Goal: Task Accomplishment & Management: Manage account settings

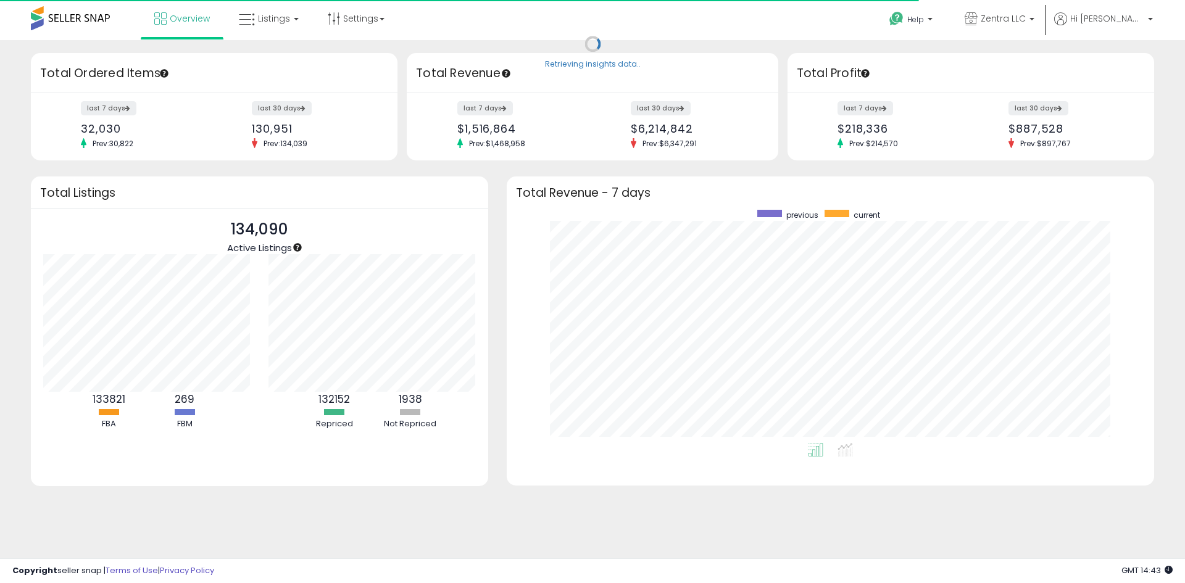
scroll to position [233, 623]
click at [263, 20] on span "Listings" at bounding box center [274, 18] width 32 height 12
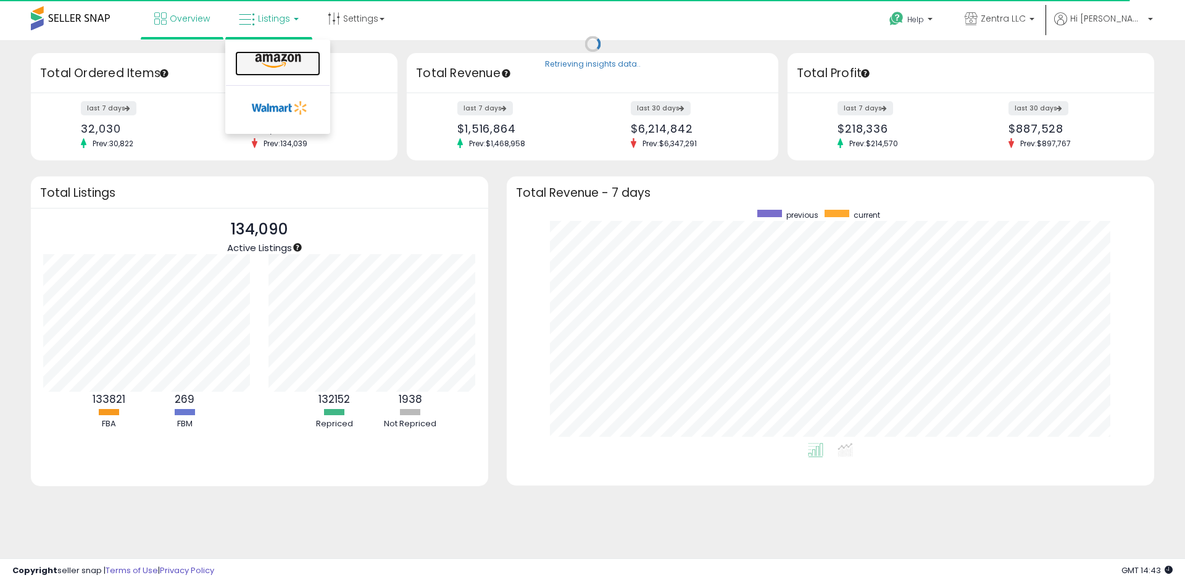
click at [285, 57] on icon at bounding box center [278, 61] width 54 height 16
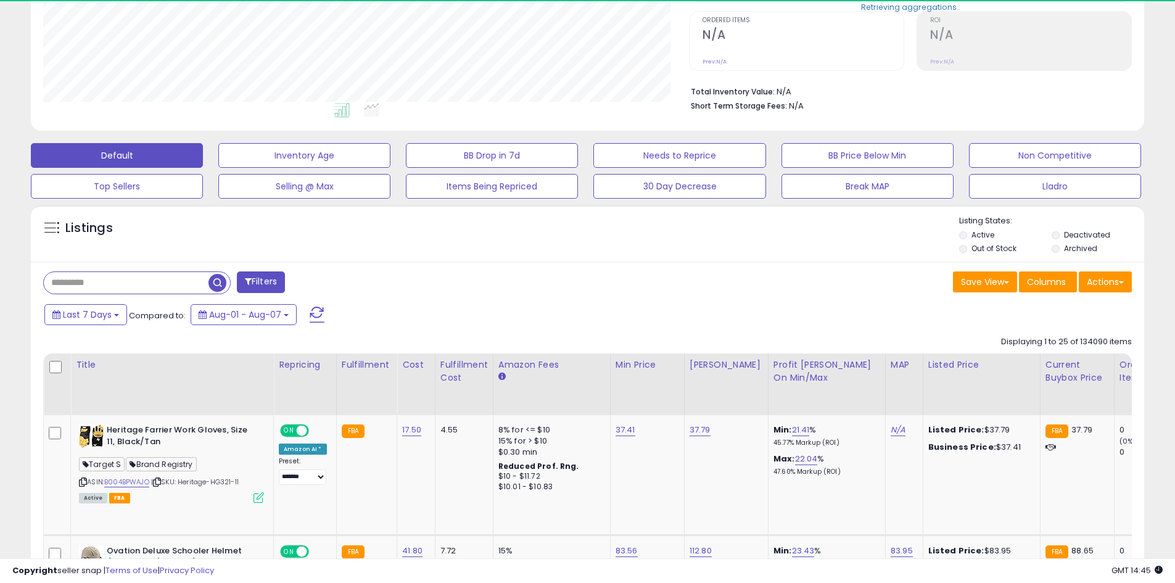
scroll to position [247, 0]
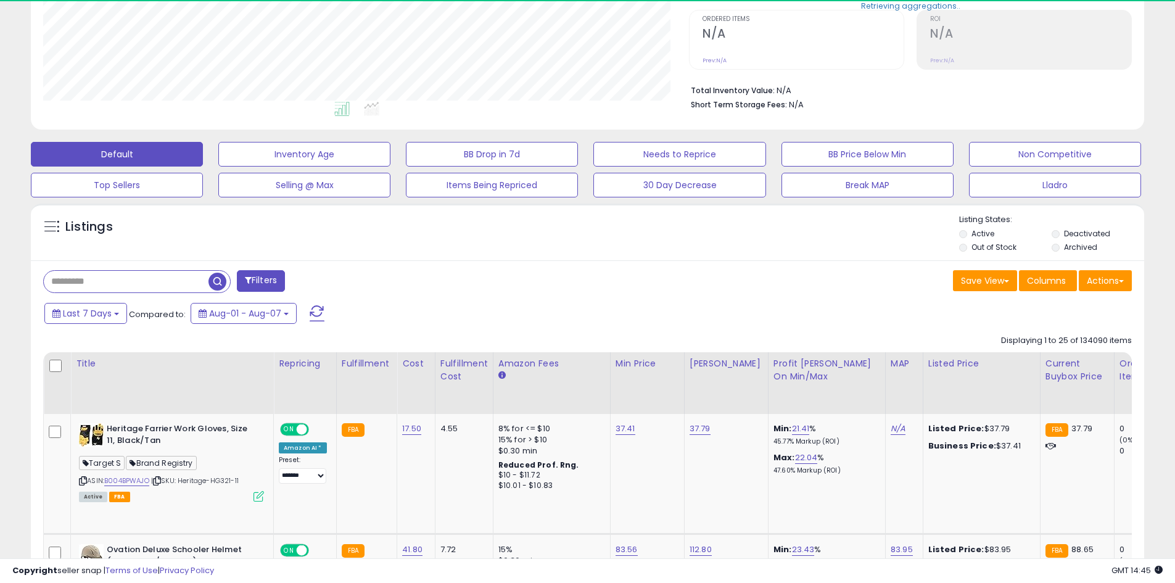
click at [92, 283] on input "text" at bounding box center [126, 282] width 165 height 22
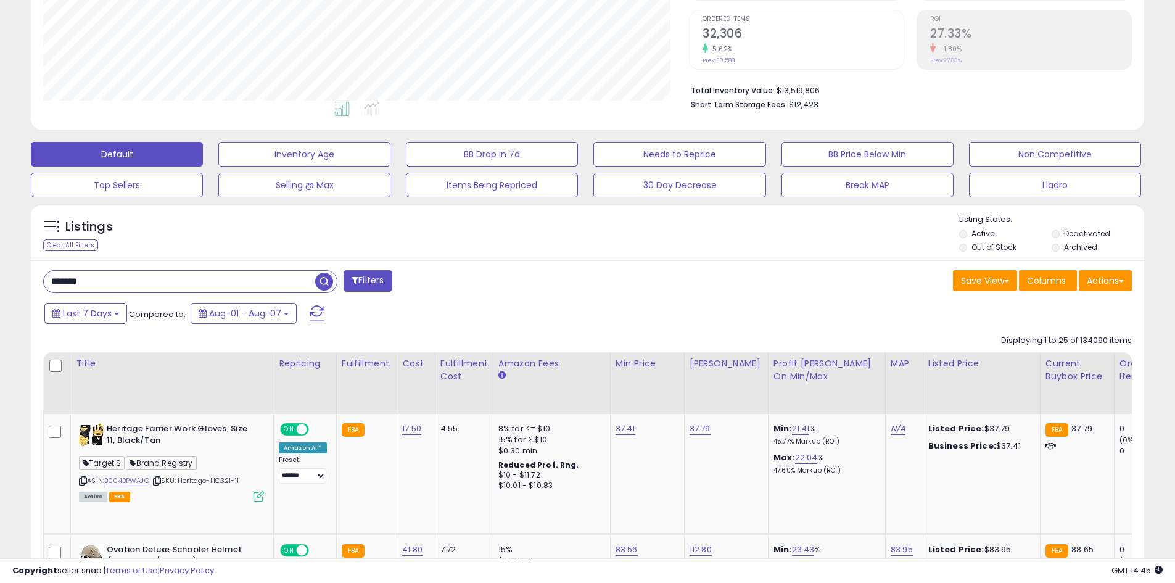
type input "*******"
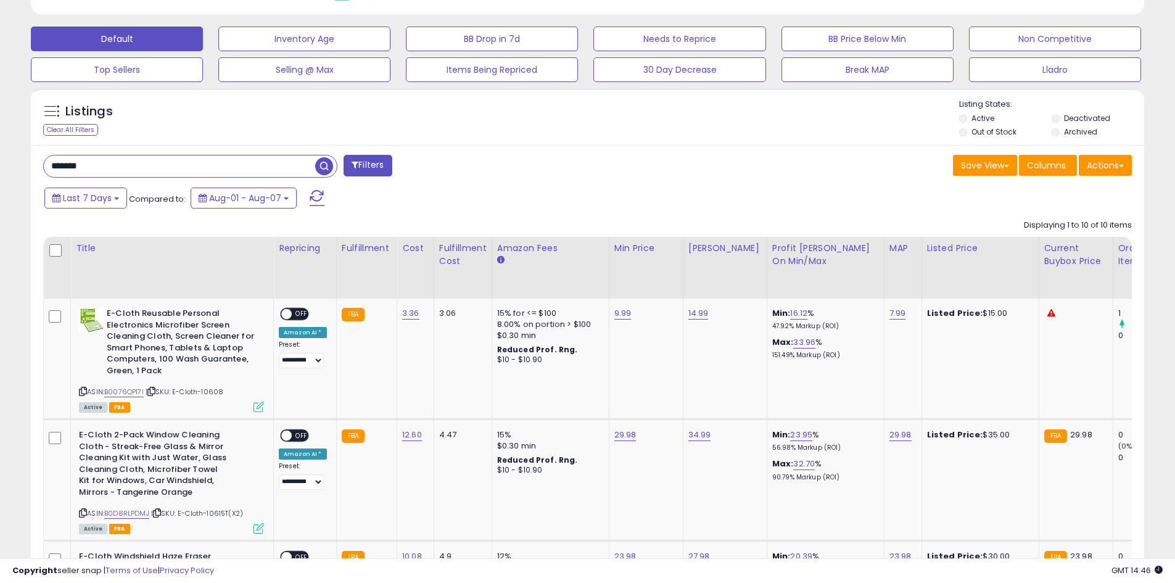
scroll to position [471, 0]
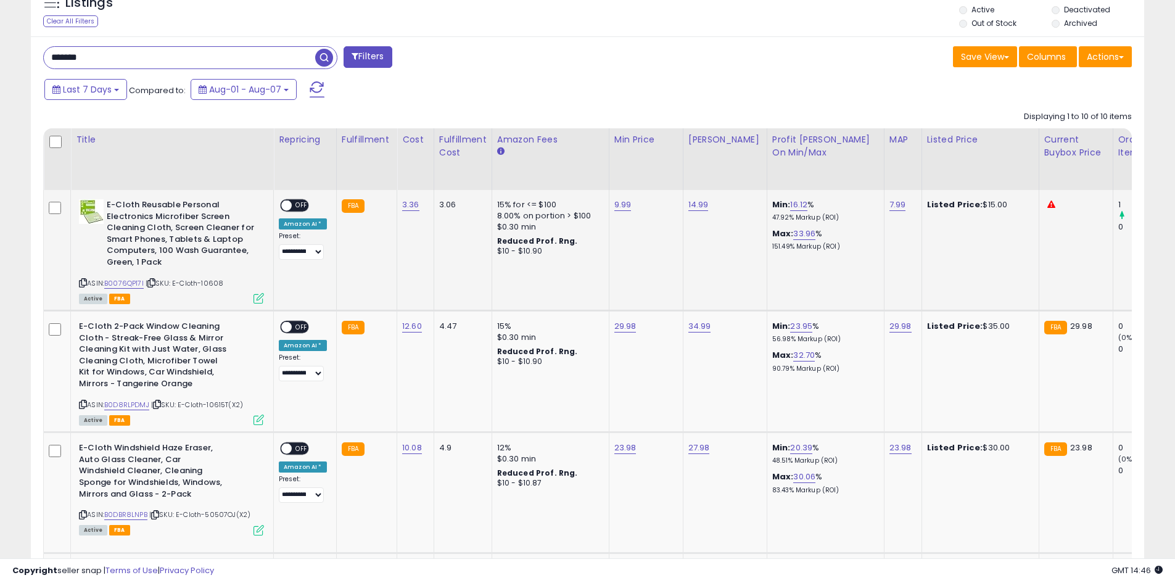
click at [297, 201] on span "OFF" at bounding box center [302, 206] width 20 height 10
drag, startPoint x: 295, startPoint y: 321, endPoint x: 309, endPoint y: 319, distance: 13.7
click at [297, 321] on div "ON OFF" at bounding box center [294, 327] width 29 height 13
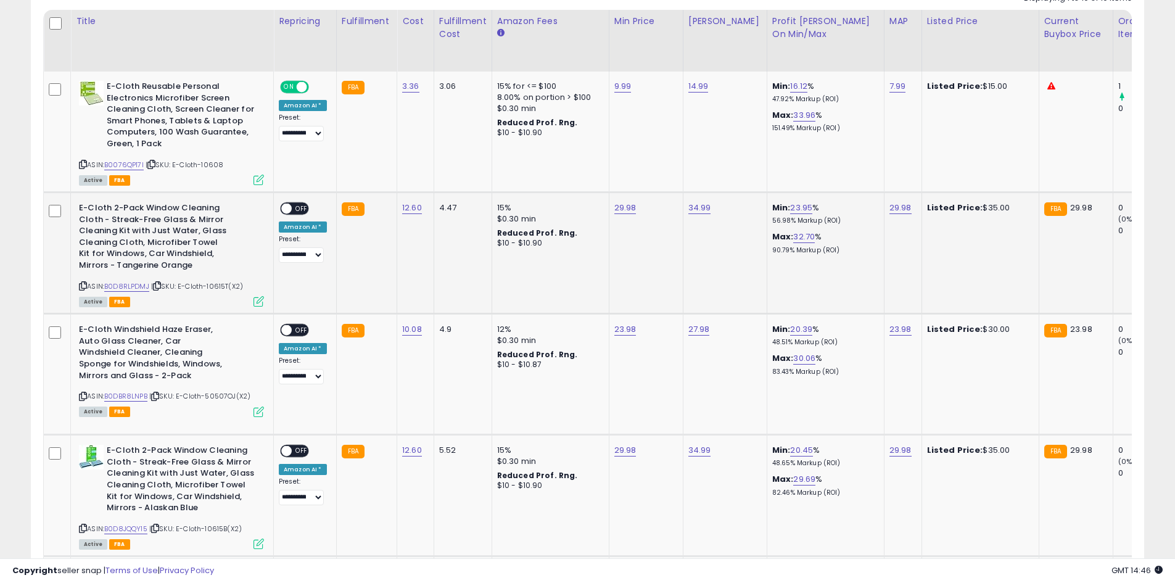
scroll to position [594, 0]
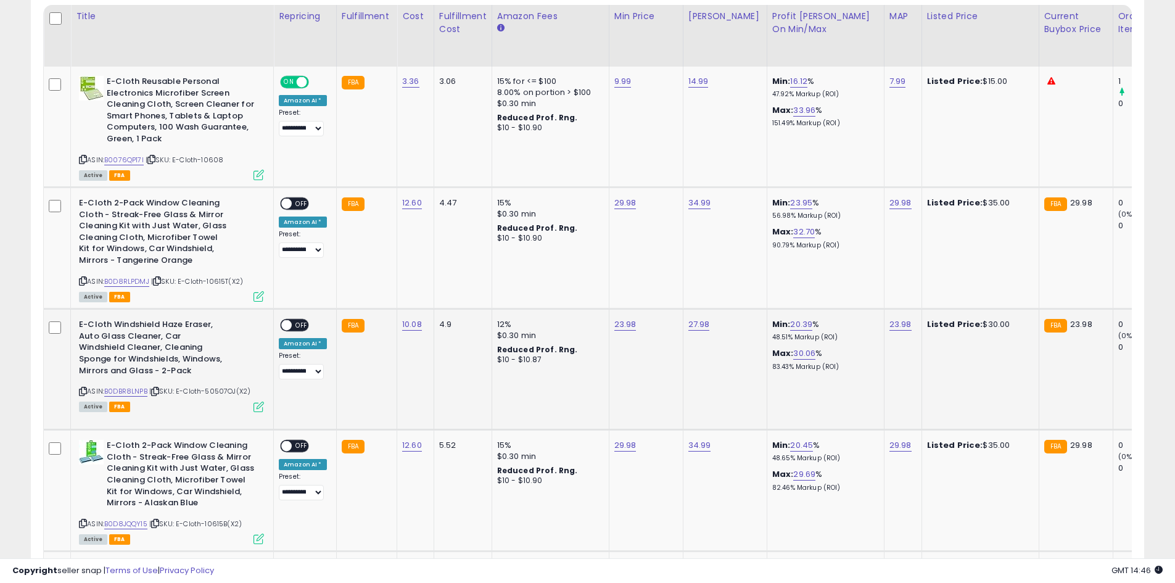
click at [292, 322] on div "ON OFF" at bounding box center [281, 325] width 29 height 10
click at [289, 202] on span at bounding box center [286, 204] width 10 height 10
click at [287, 322] on span at bounding box center [286, 325] width 10 height 10
click at [286, 443] on span at bounding box center [286, 446] width 10 height 10
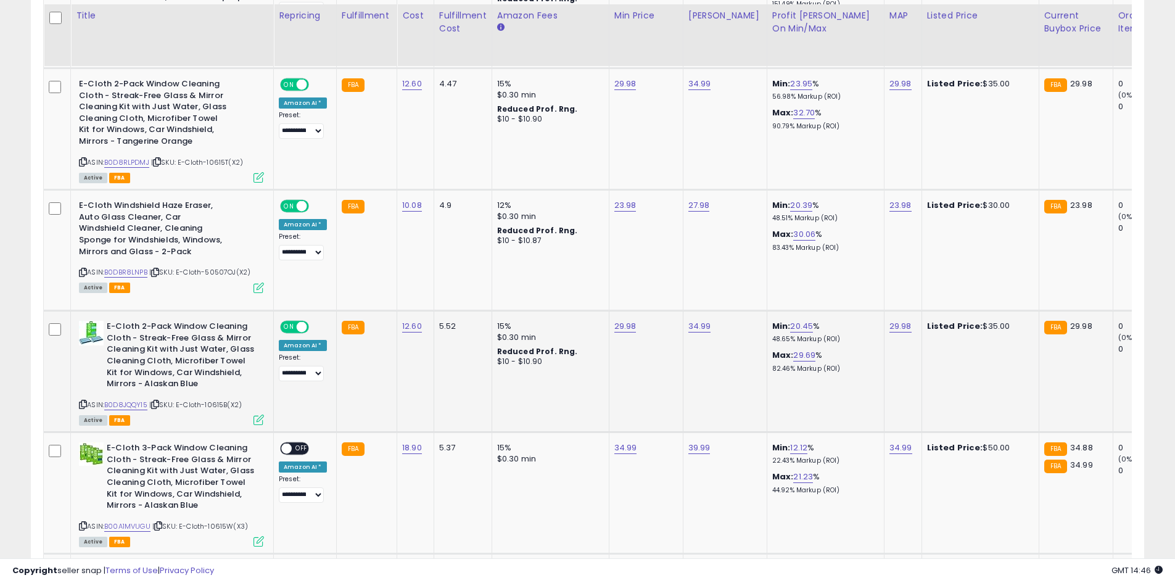
scroll to position [718, 0]
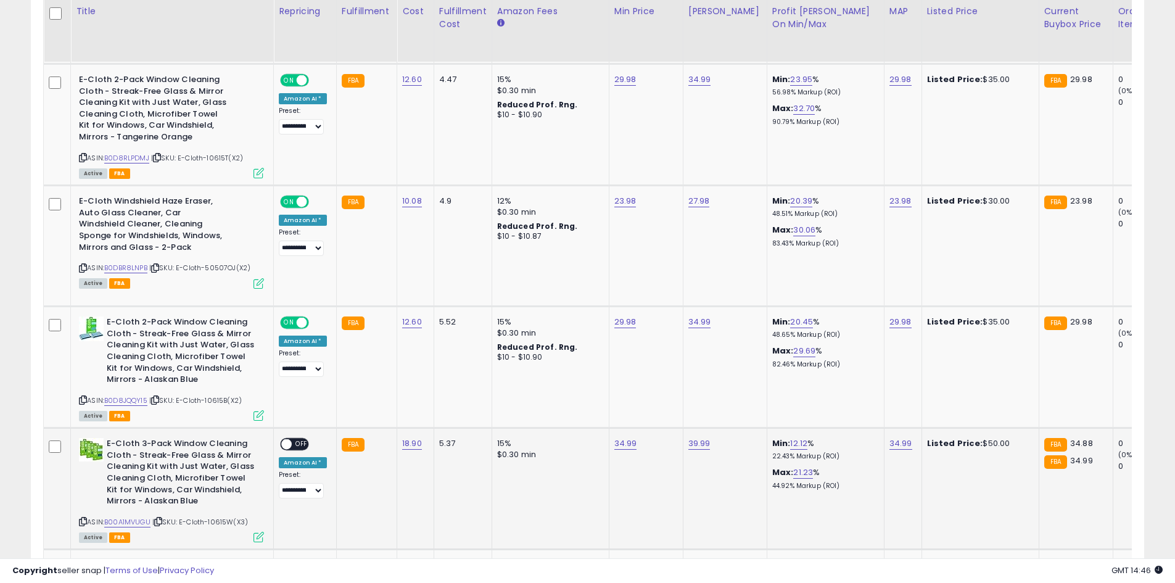
drag, startPoint x: 286, startPoint y: 447, endPoint x: 310, endPoint y: 438, distance: 25.0
click at [286, 446] on span at bounding box center [286, 444] width 10 height 10
click at [292, 442] on span "OFF" at bounding box center [302, 444] width 20 height 10
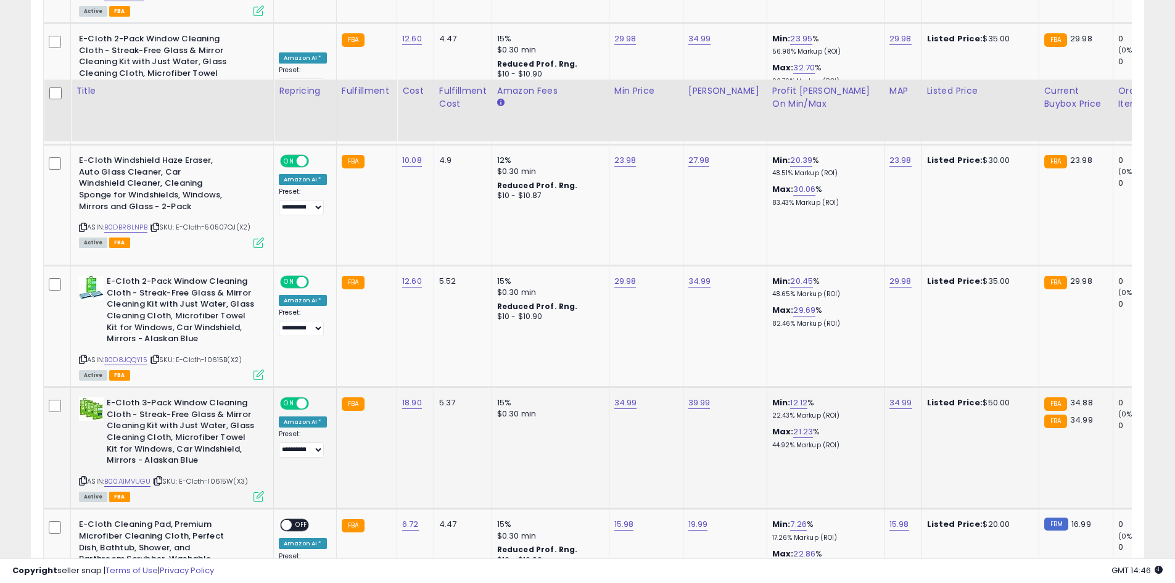
scroll to position [841, 0]
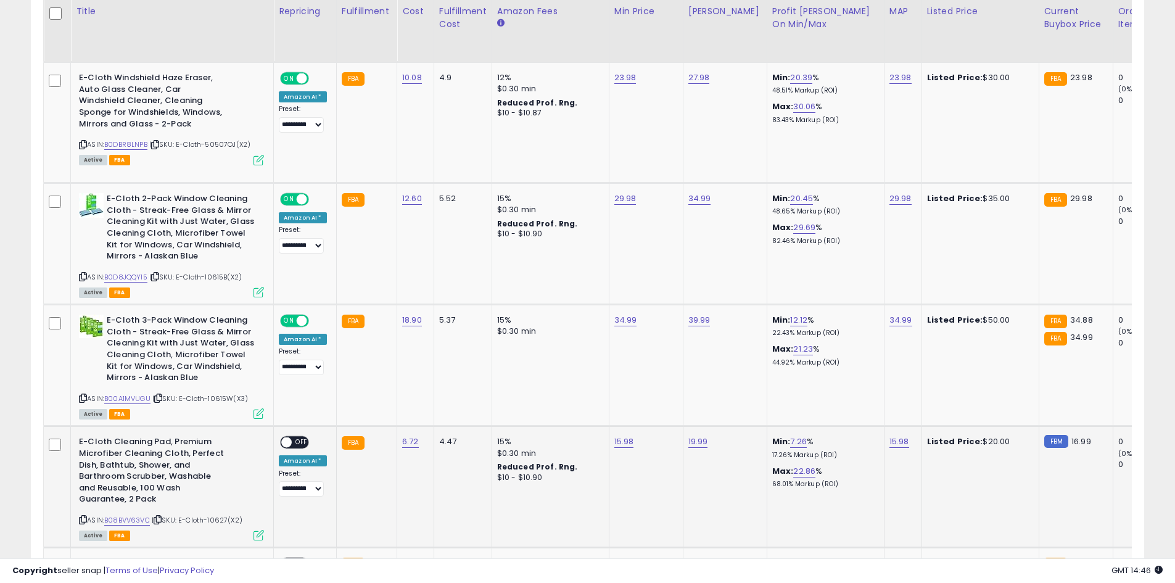
click at [288, 439] on span at bounding box center [286, 442] width 10 height 10
click at [286, 443] on span at bounding box center [286, 442] width 10 height 10
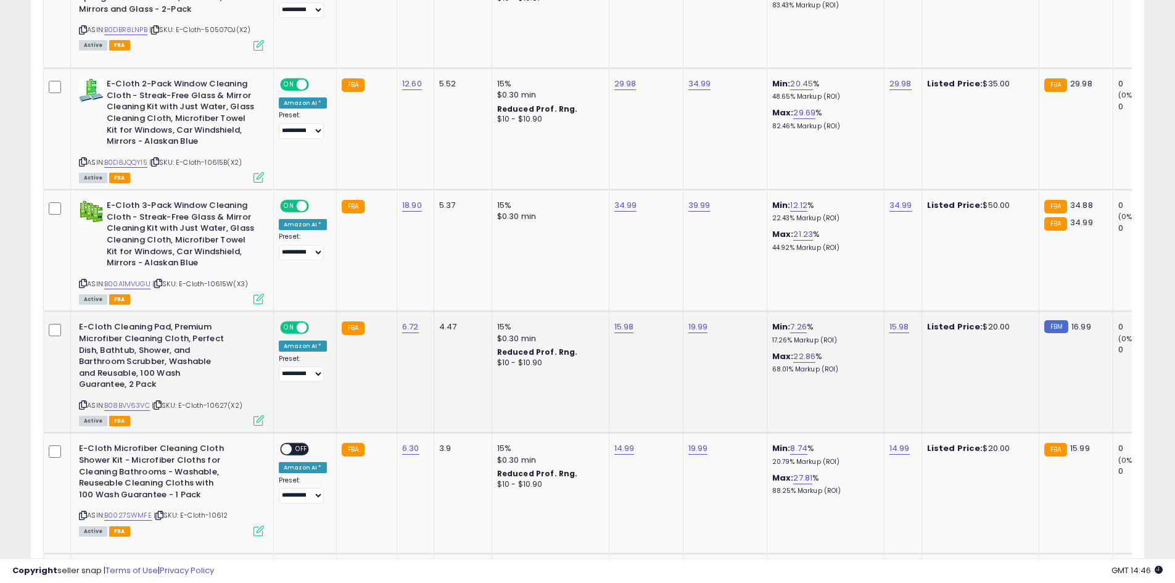
scroll to position [964, 0]
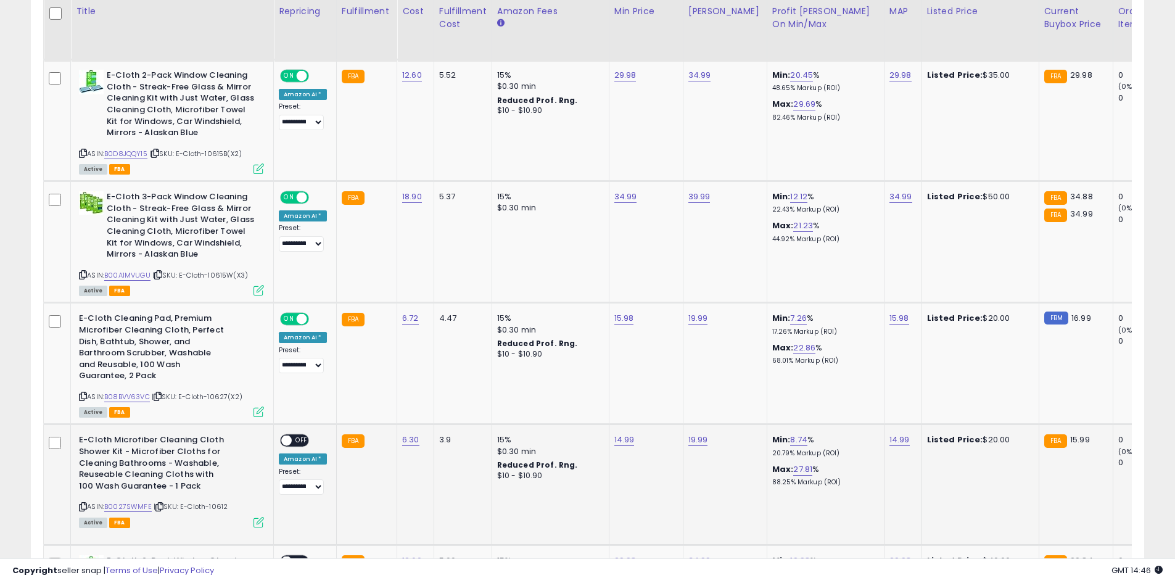
click at [287, 436] on span at bounding box center [286, 441] width 10 height 10
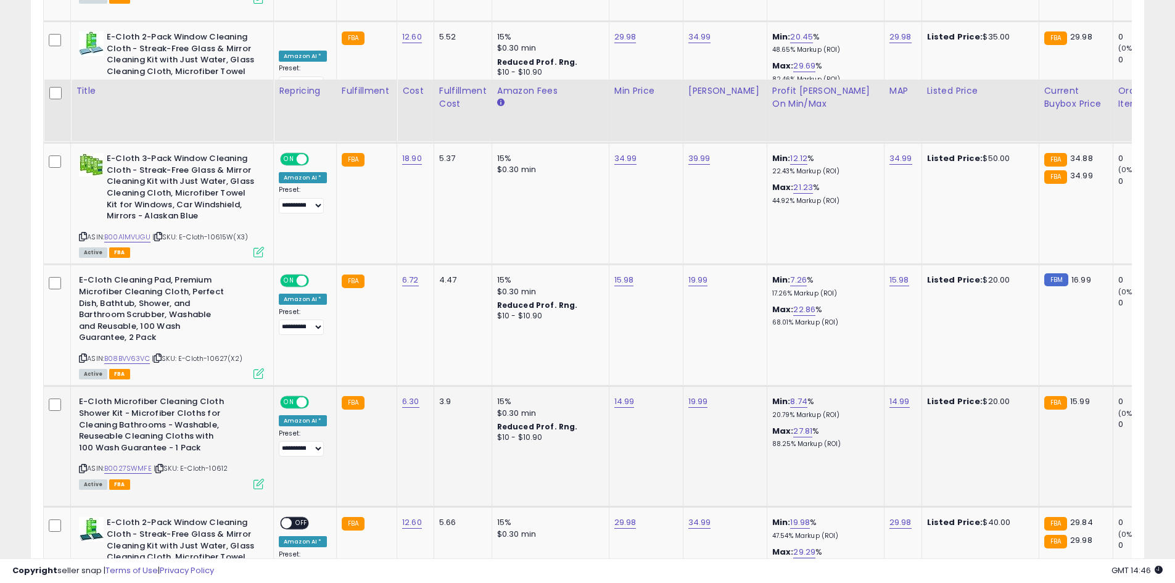
scroll to position [1088, 0]
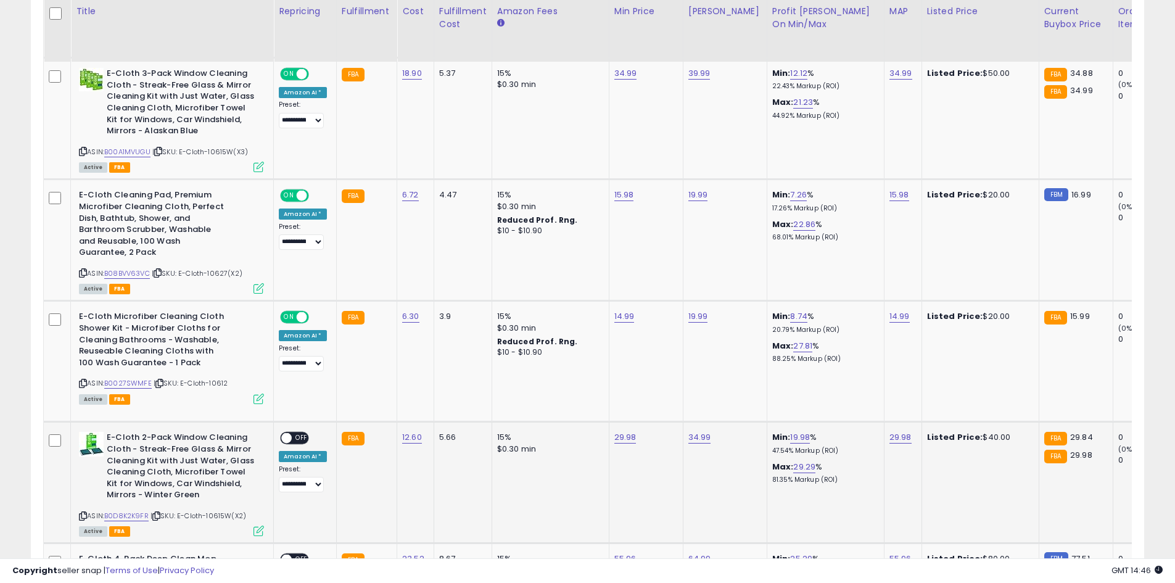
click at [286, 438] on span at bounding box center [286, 438] width 10 height 10
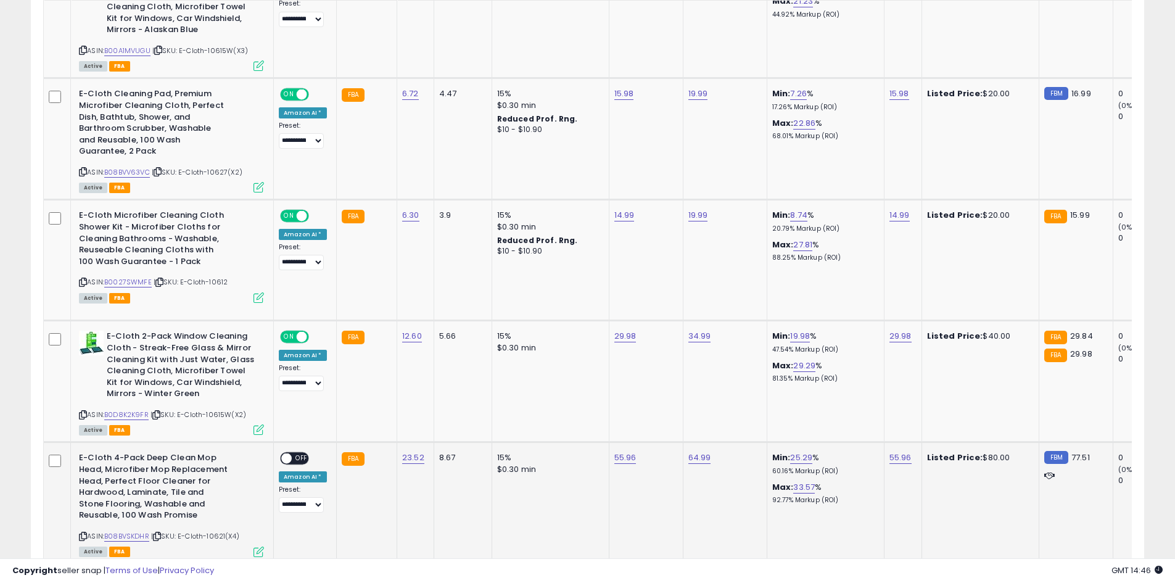
scroll to position [1211, 0]
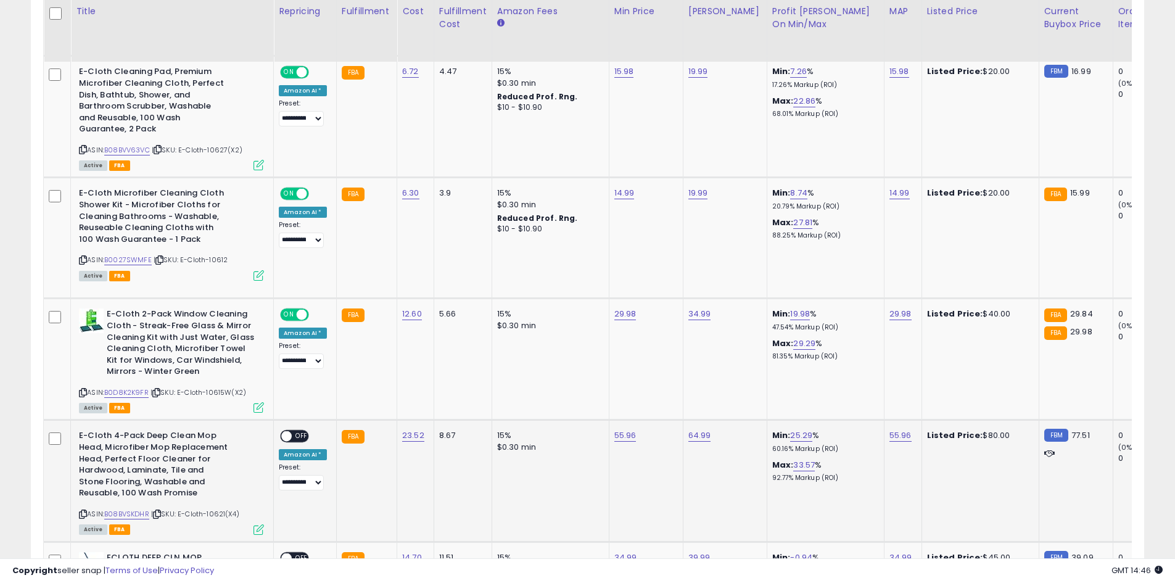
click at [284, 436] on span at bounding box center [286, 436] width 10 height 10
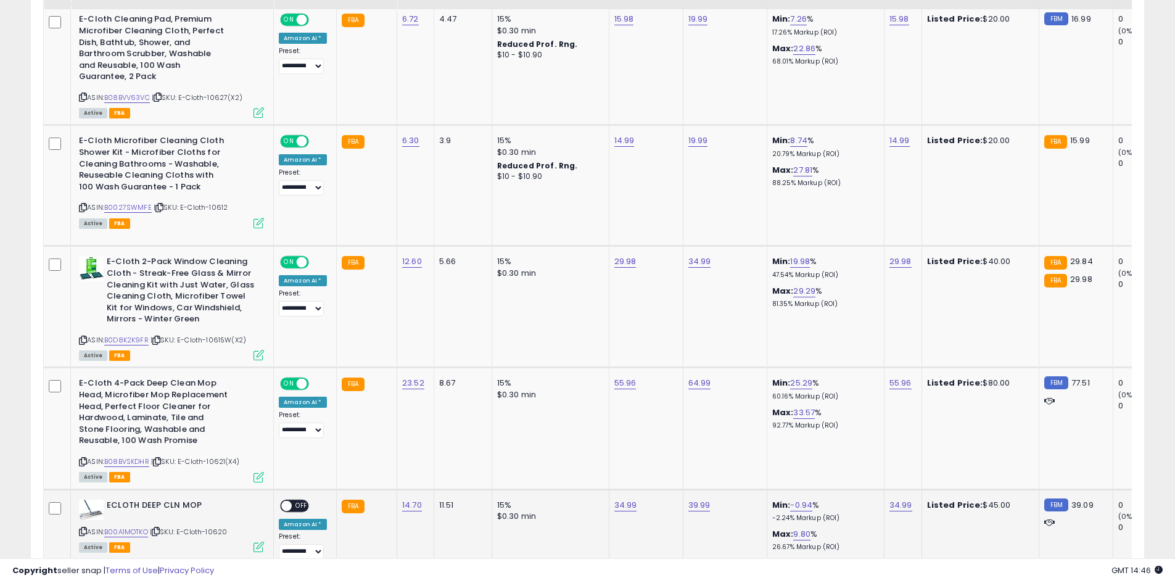
scroll to position [1335, 0]
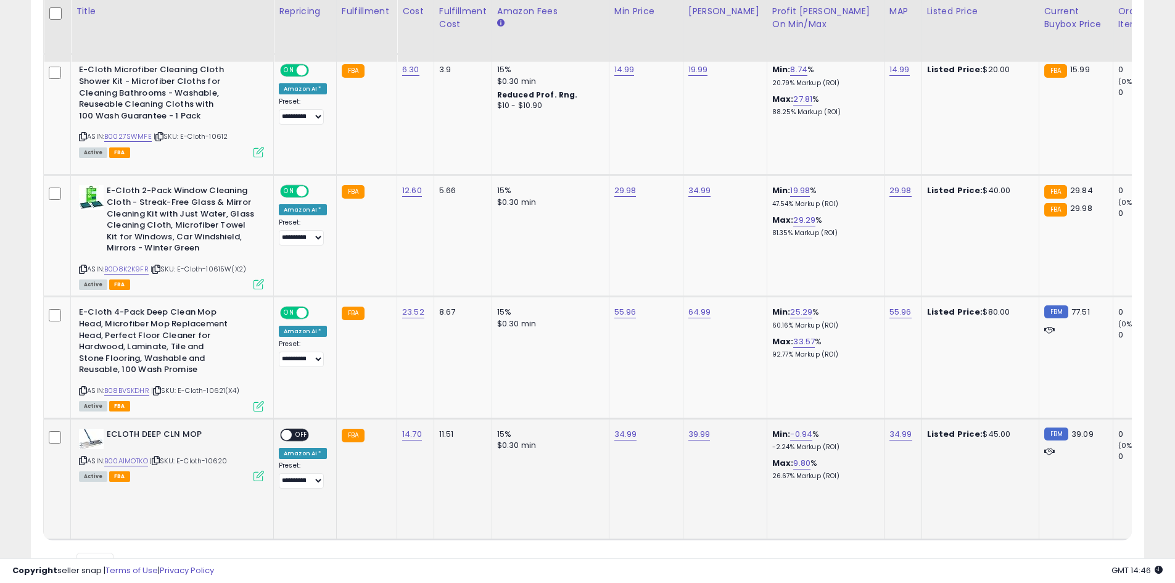
click at [288, 436] on span at bounding box center [286, 434] width 10 height 10
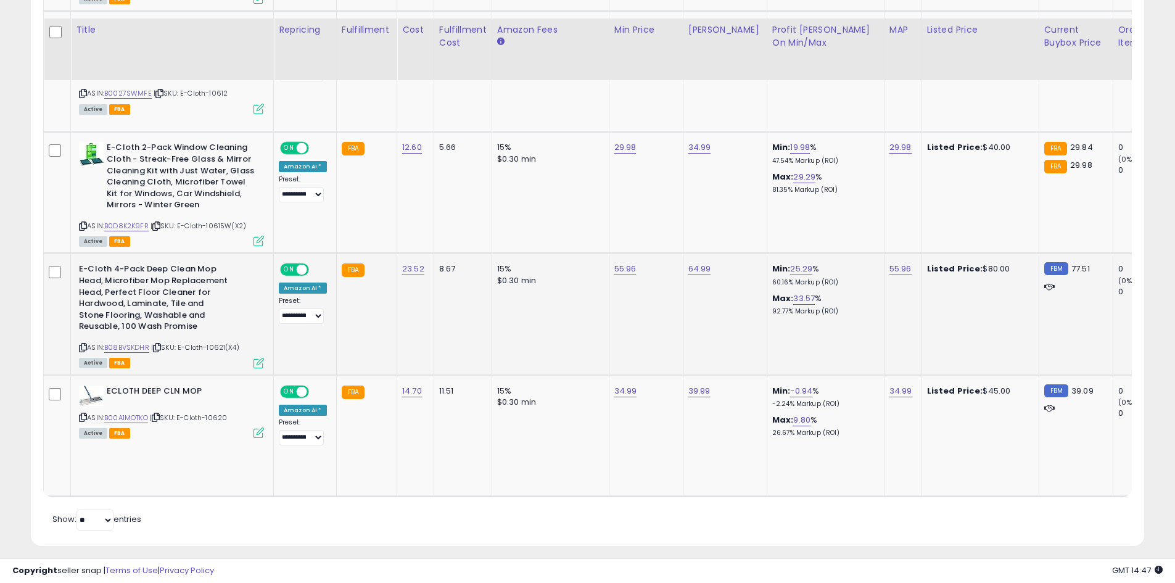
scroll to position [1396, 0]
